Goal: Find specific page/section: Find specific page/section

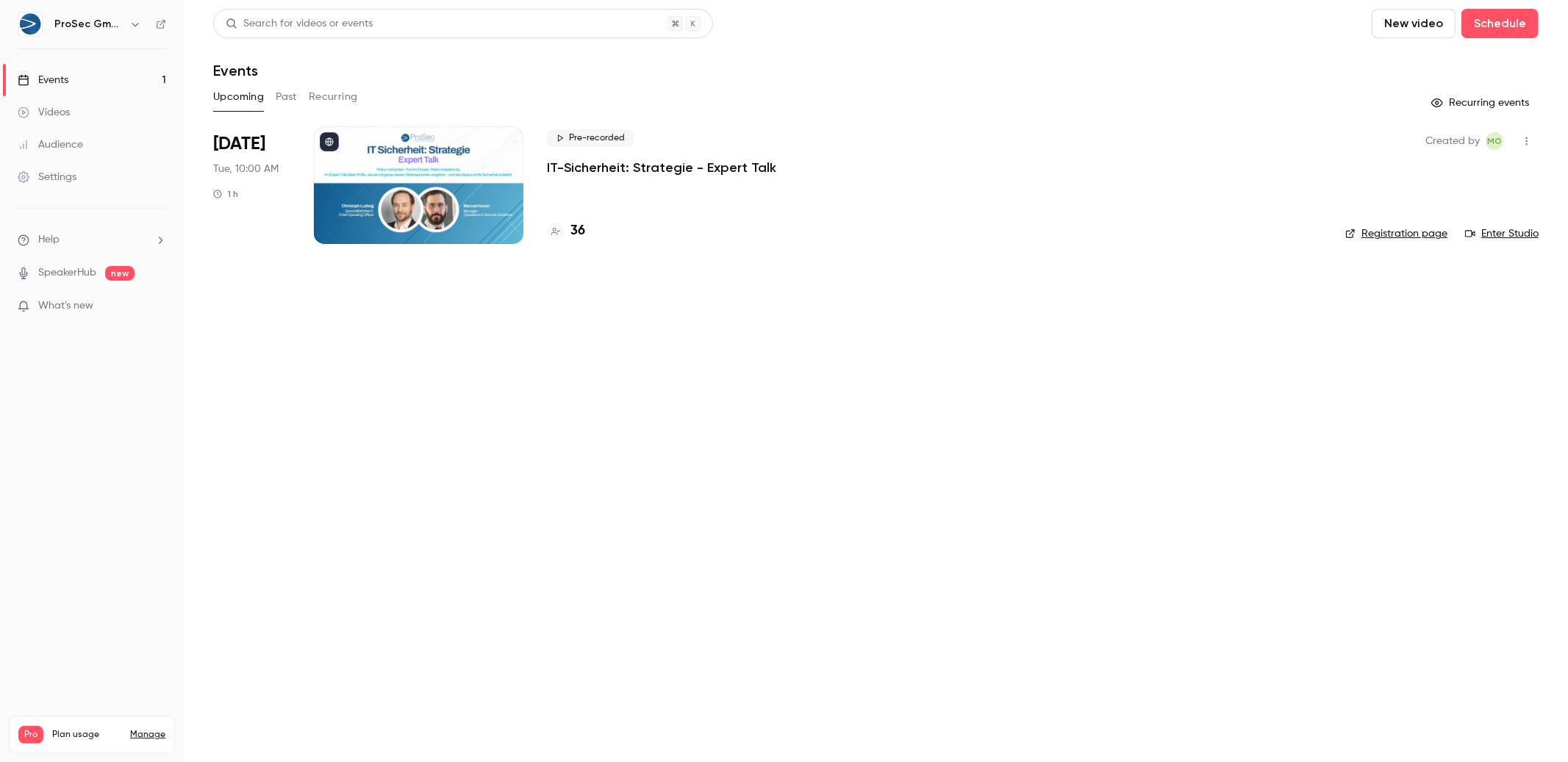
click at [665, 171] on p "IT-Sicherheit: Strategie - Expert Talk" at bounding box center [662, 168] width 230 height 18
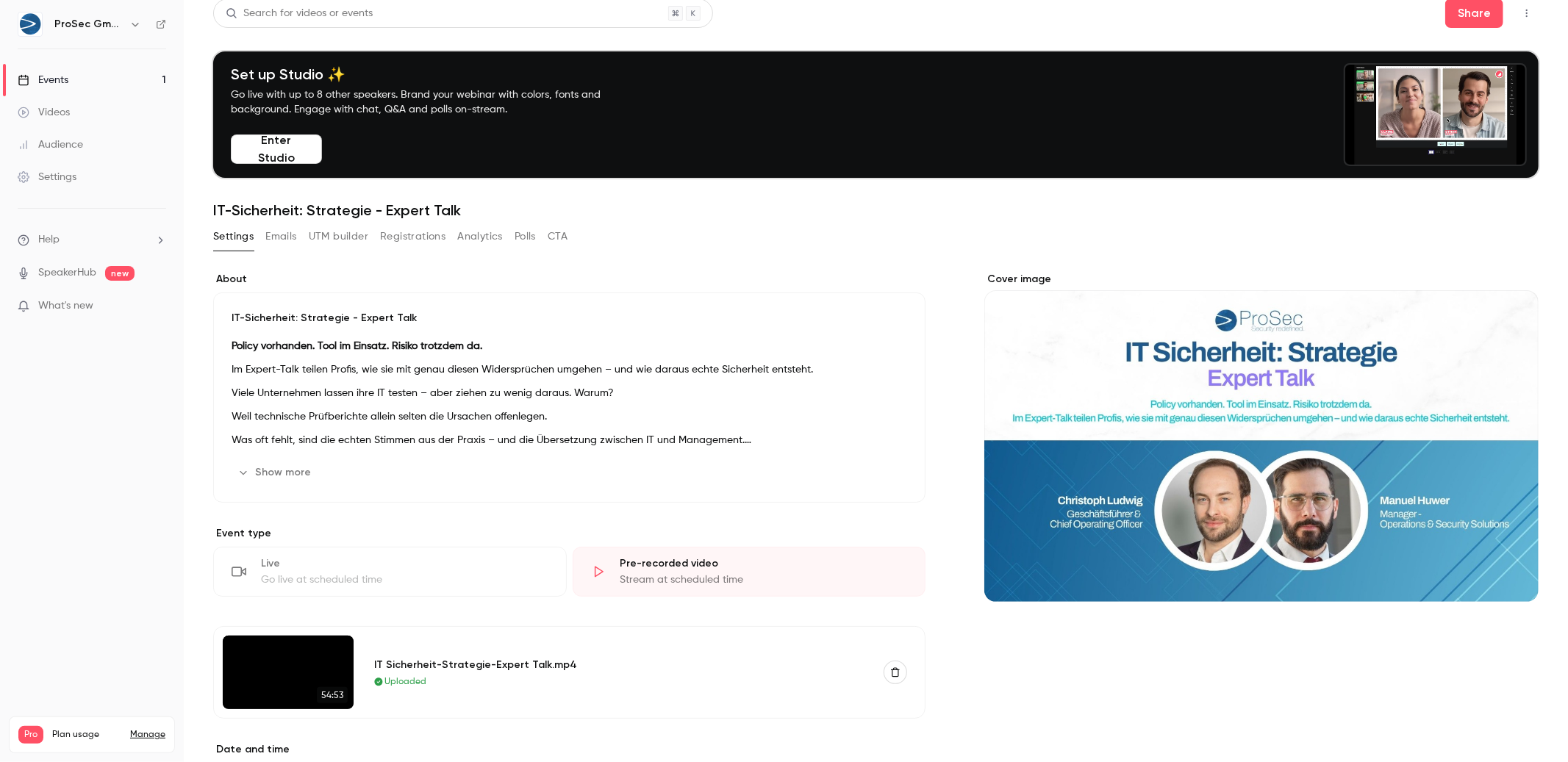
scroll to position [21, 0]
